Goal: Task Accomplishment & Management: Use online tool/utility

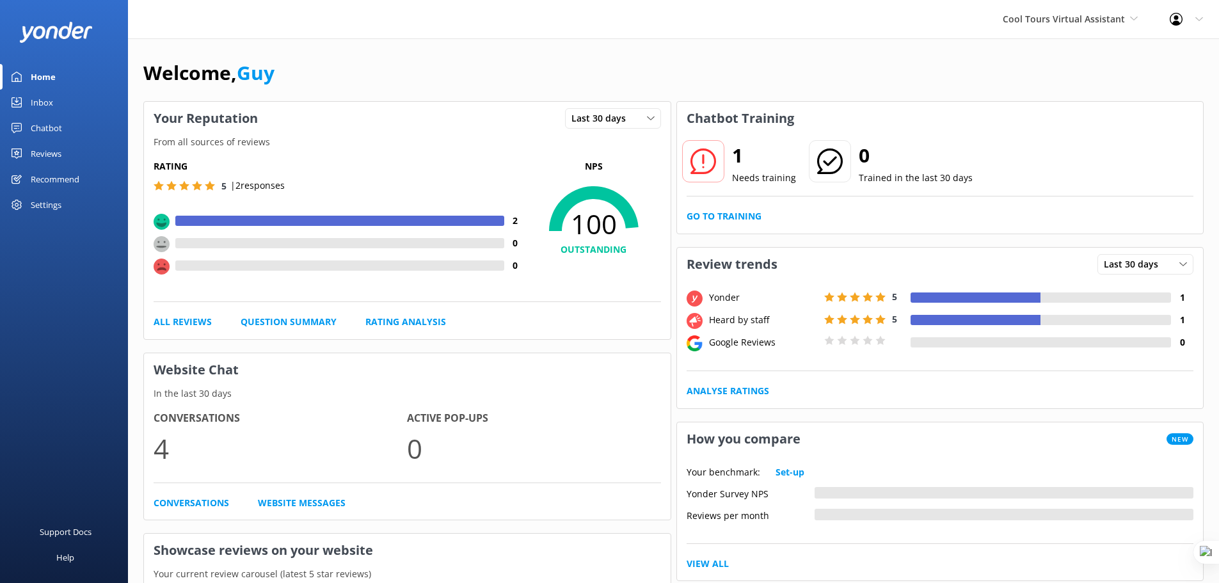
click at [47, 154] on div "Reviews" at bounding box center [46, 154] width 31 height 26
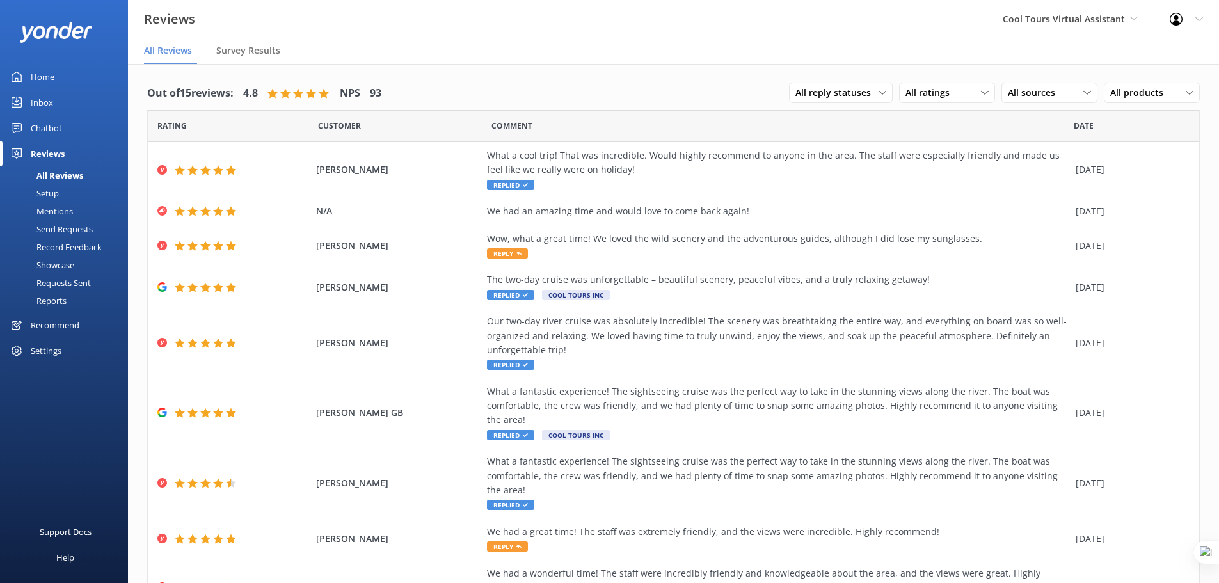
click at [65, 265] on div "Showcase" at bounding box center [41, 265] width 67 height 18
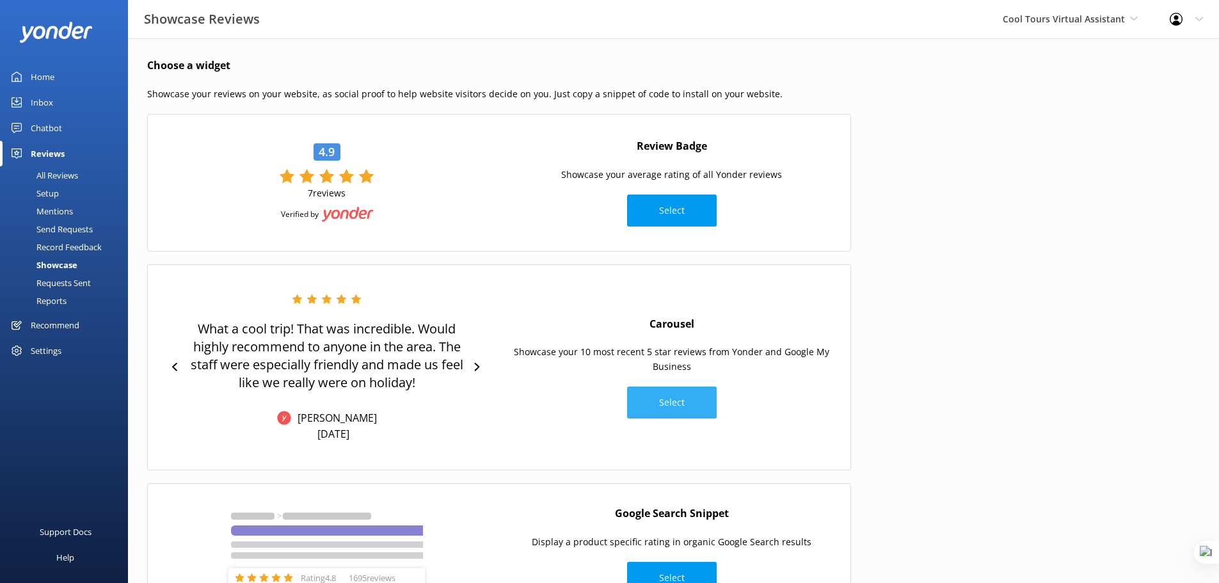
click at [664, 400] on button "Select" at bounding box center [672, 402] width 90 height 32
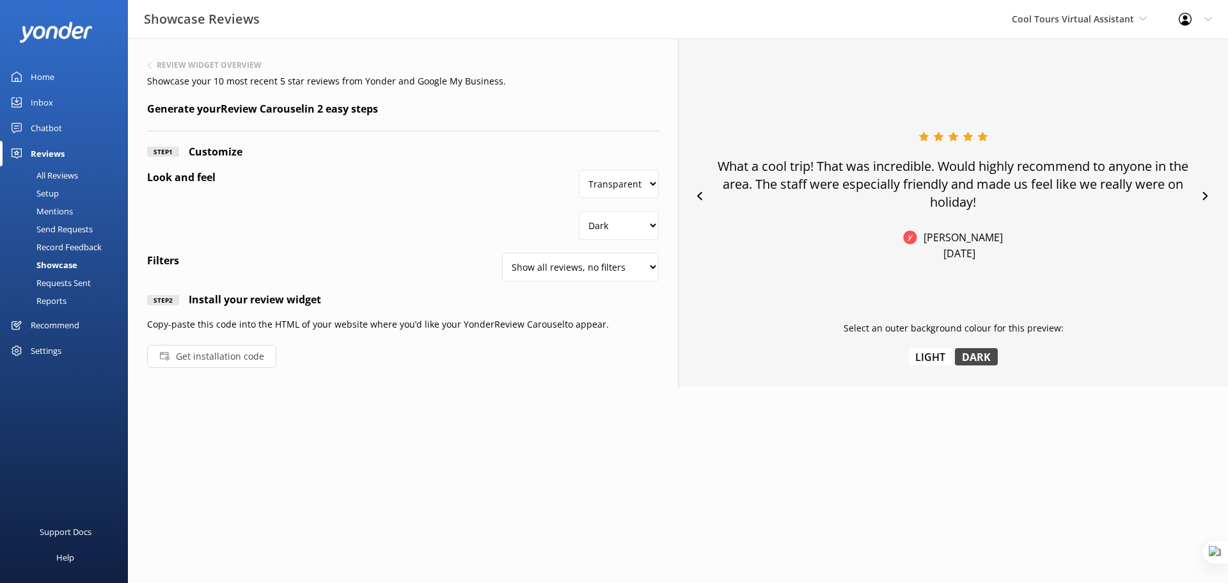
click at [251, 357] on button "Get installation code" at bounding box center [211, 356] width 129 height 23
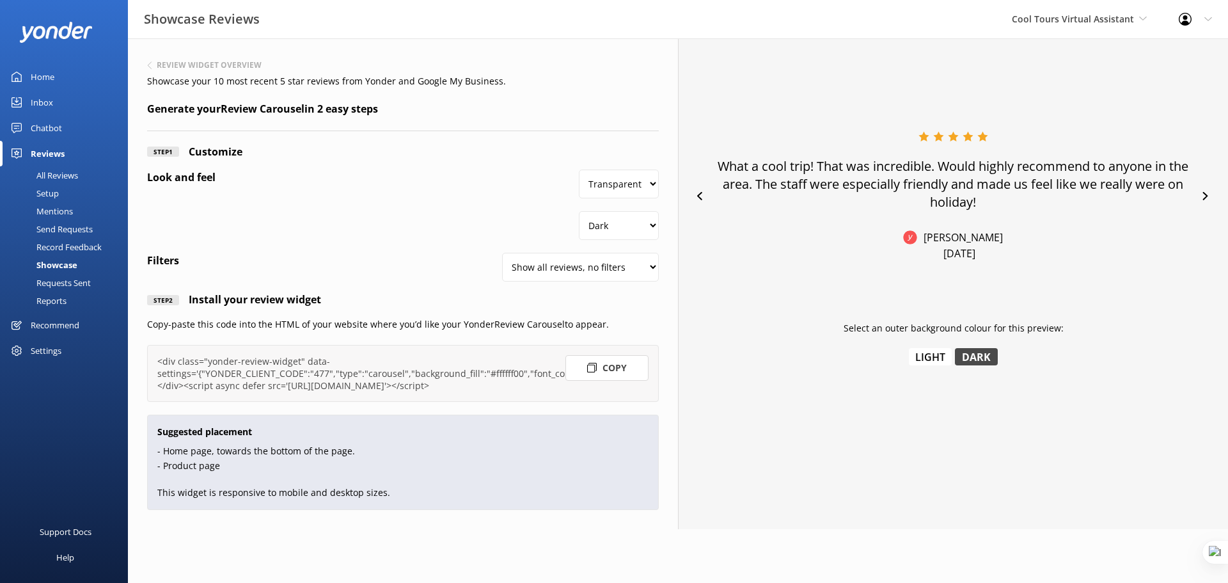
click at [633, 372] on button "Copy" at bounding box center [607, 368] width 83 height 26
